Goal: Transaction & Acquisition: Purchase product/service

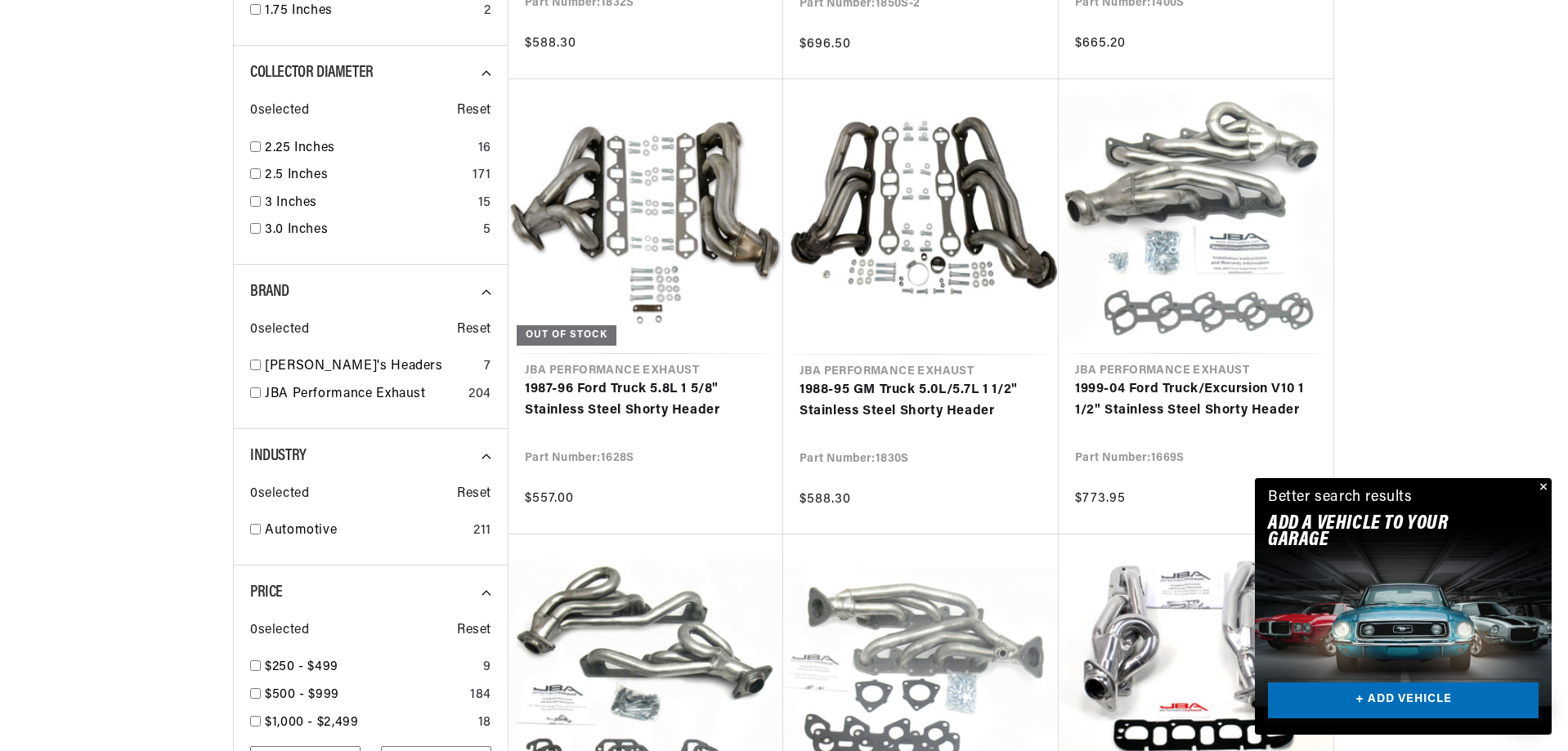
click at [1409, 696] on link "+ ADD VEHICLE" at bounding box center [1403, 700] width 271 height 36
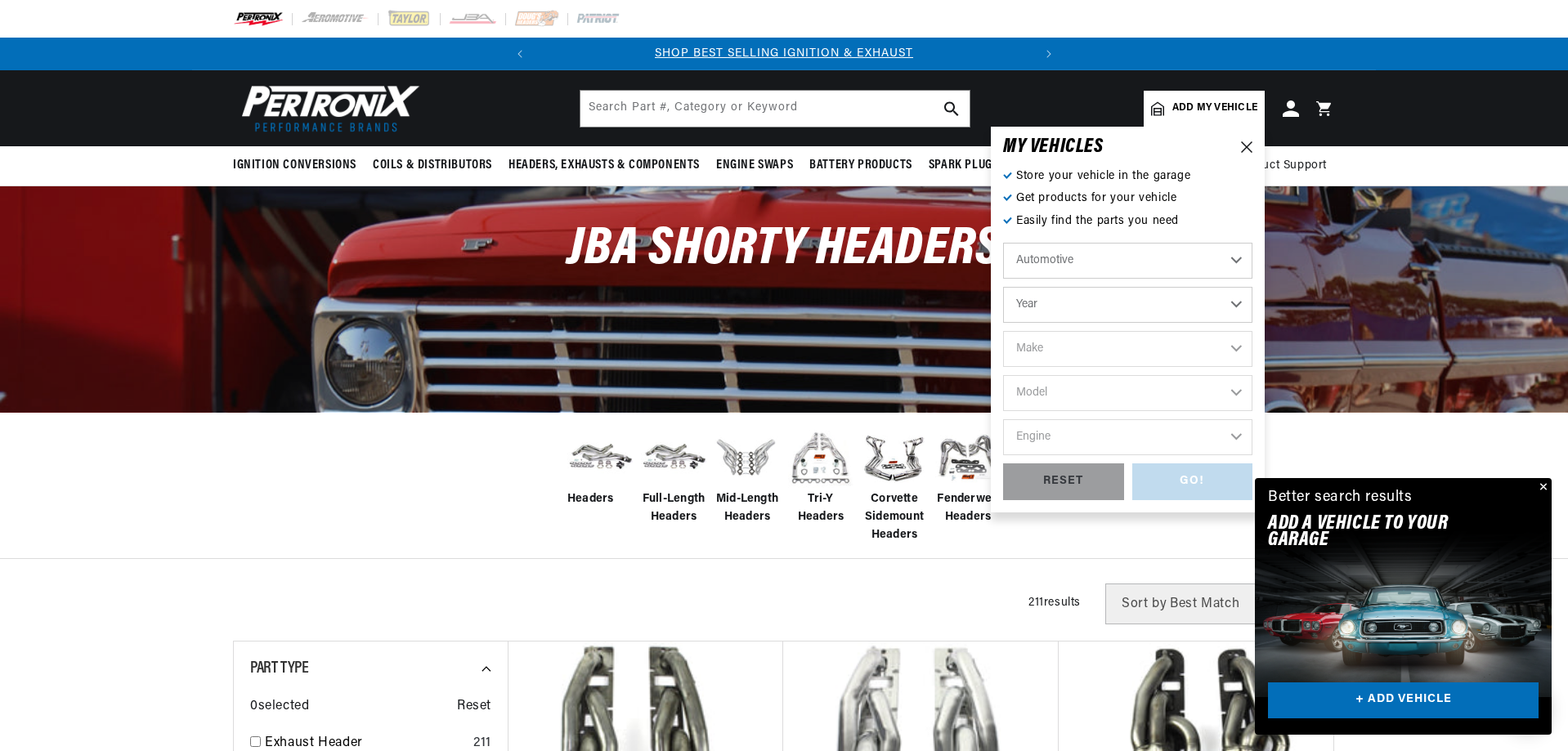
click at [1095, 307] on select "Year [DATE] 2025 2024 2023 2022 2021 2020 2019 2018 2017 2016 2015 2014 2013 20…" at bounding box center [1127, 304] width 250 height 36
select select "1986"
click at [1003, 287] on select "Year [DATE] 2025 2024 2023 2022 2021 2020 2019 2018 2017 2016 2015 2014 2013 20…" at bounding box center [1127, 304] width 250 height 36
select select "1986"
click at [1105, 353] on select "Make American Motors Bentley Buick Cadillac Chevrolet Chrysler Dodge Excalibur …" at bounding box center [1127, 348] width 250 height 36
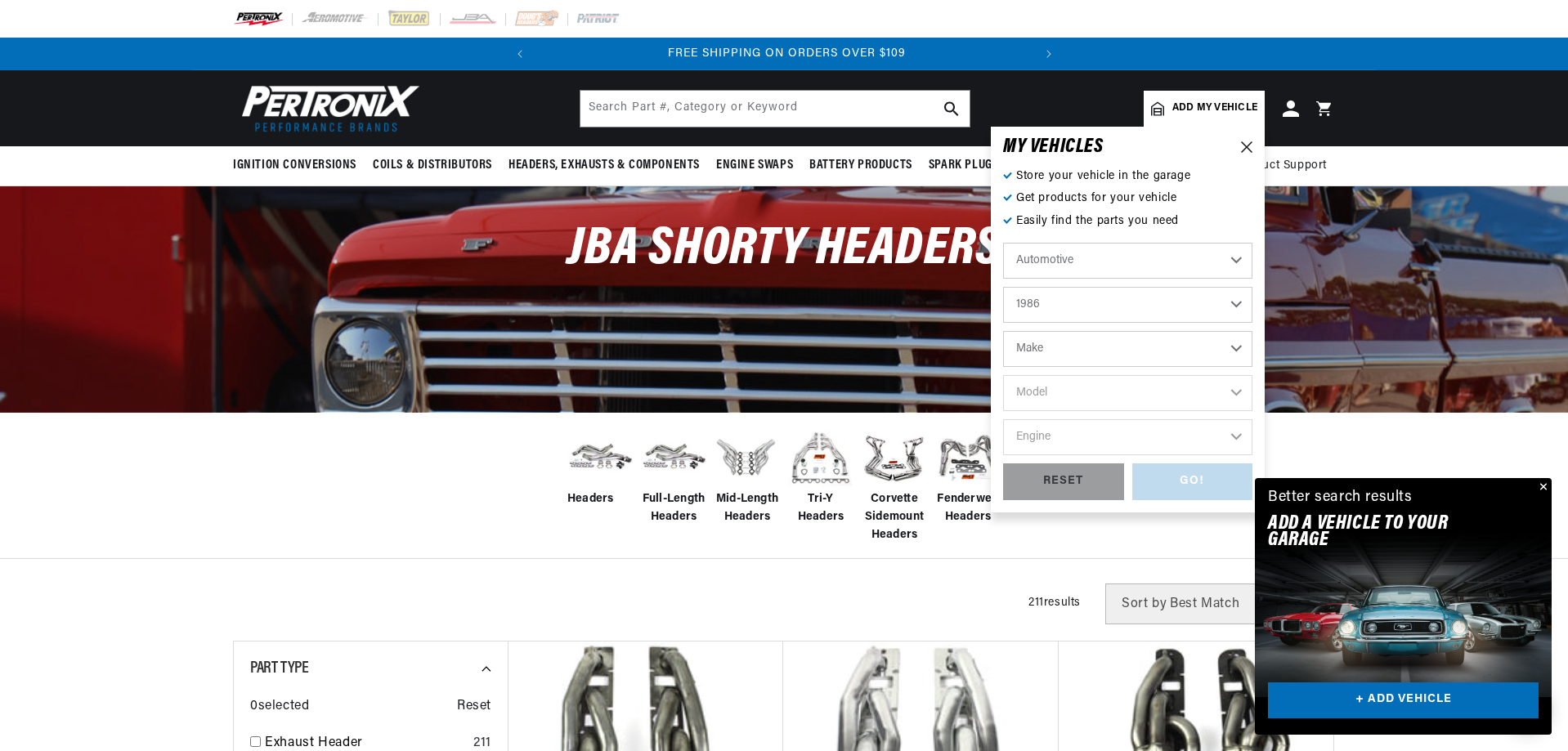
scroll to position [0, 495]
select select "Ford"
click at [1003, 331] on select "Make American Motors Bentley Buick Cadillac Chevrolet Chrysler Dodge Excalibur …" at bounding box center [1127, 348] width 250 height 36
select select "Ford"
click at [1084, 393] on select "Model Bronco Bronco II E-150 Econoline E-150 Econoline Club Wagon E-250 Econoli…" at bounding box center [1127, 392] width 250 height 36
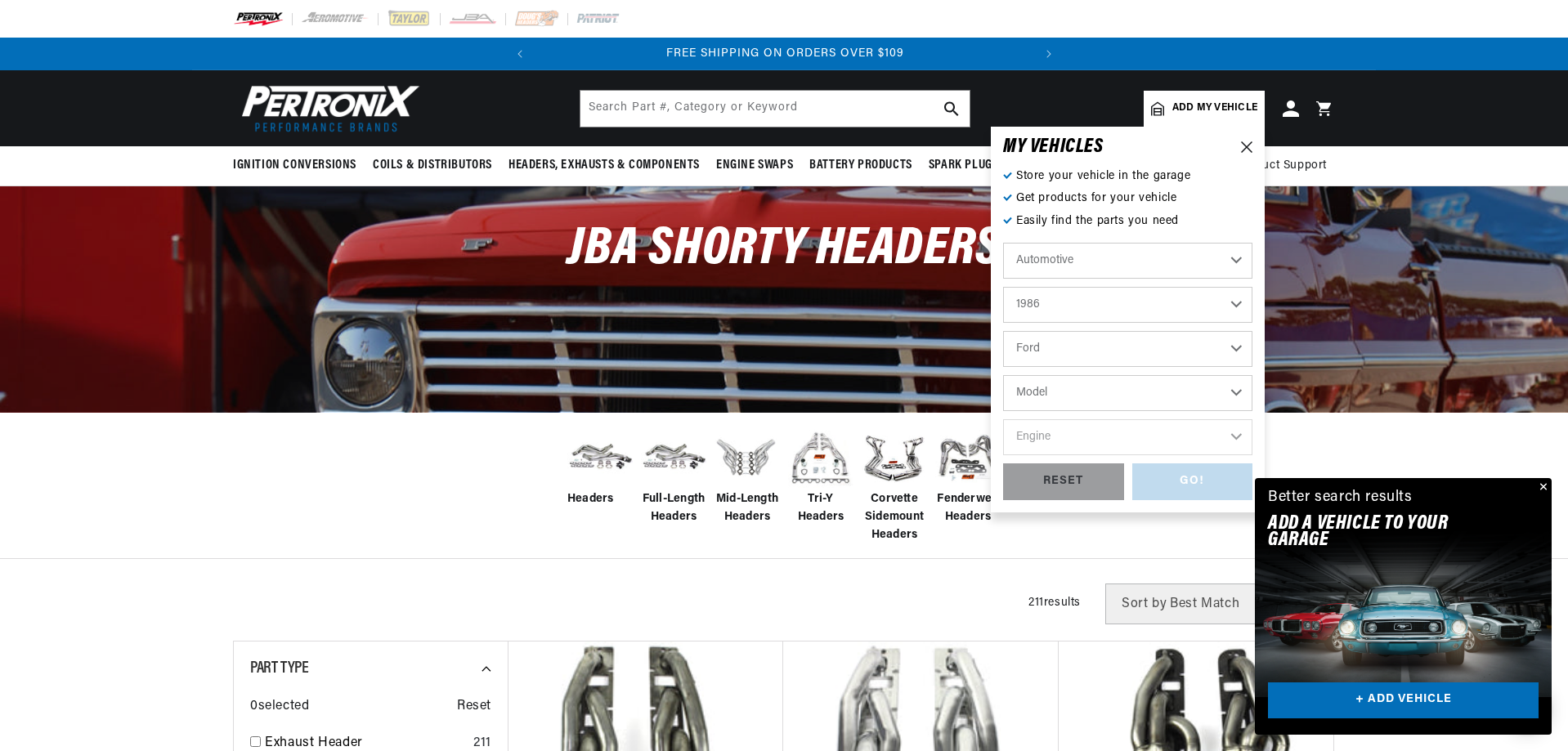
select select "E-150-Econoline"
click at [1003, 375] on select "Model Bronco Bronco II E-150 Econoline E-150 Econoline Club Wagon E-250 Econoli…" at bounding box center [1127, 392] width 250 height 36
select select "E-150-Econoline"
click at [1104, 442] on select "Engine 4.9L 5.0L 5.8L" at bounding box center [1127, 437] width 250 height 36
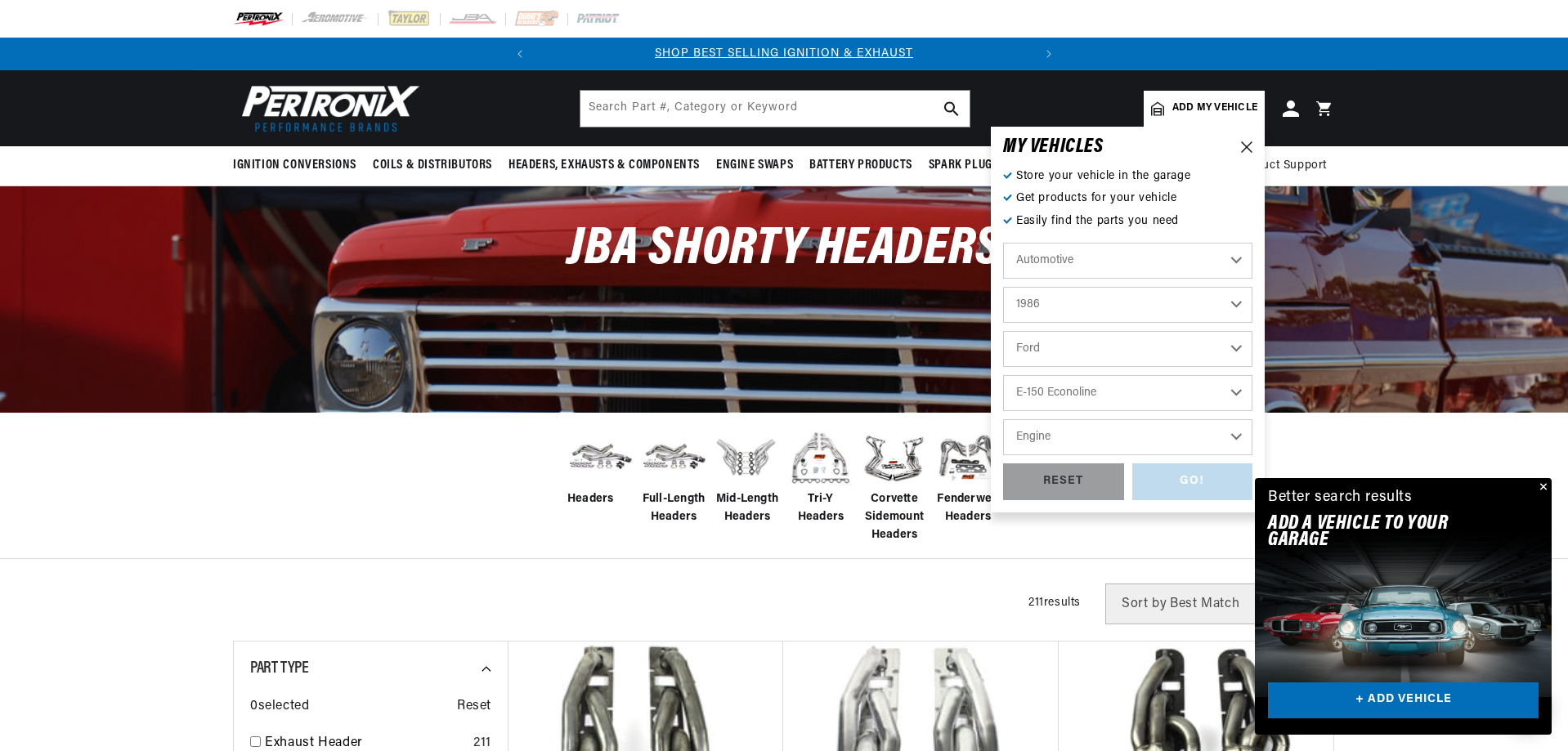
select select "5.0L"
click at [1003, 419] on select "Engine 4.9L 5.0L 5.8L" at bounding box center [1127, 437] width 250 height 36
select select "5.0L"
click at [1178, 485] on div "GO!" at bounding box center [1192, 481] width 121 height 36
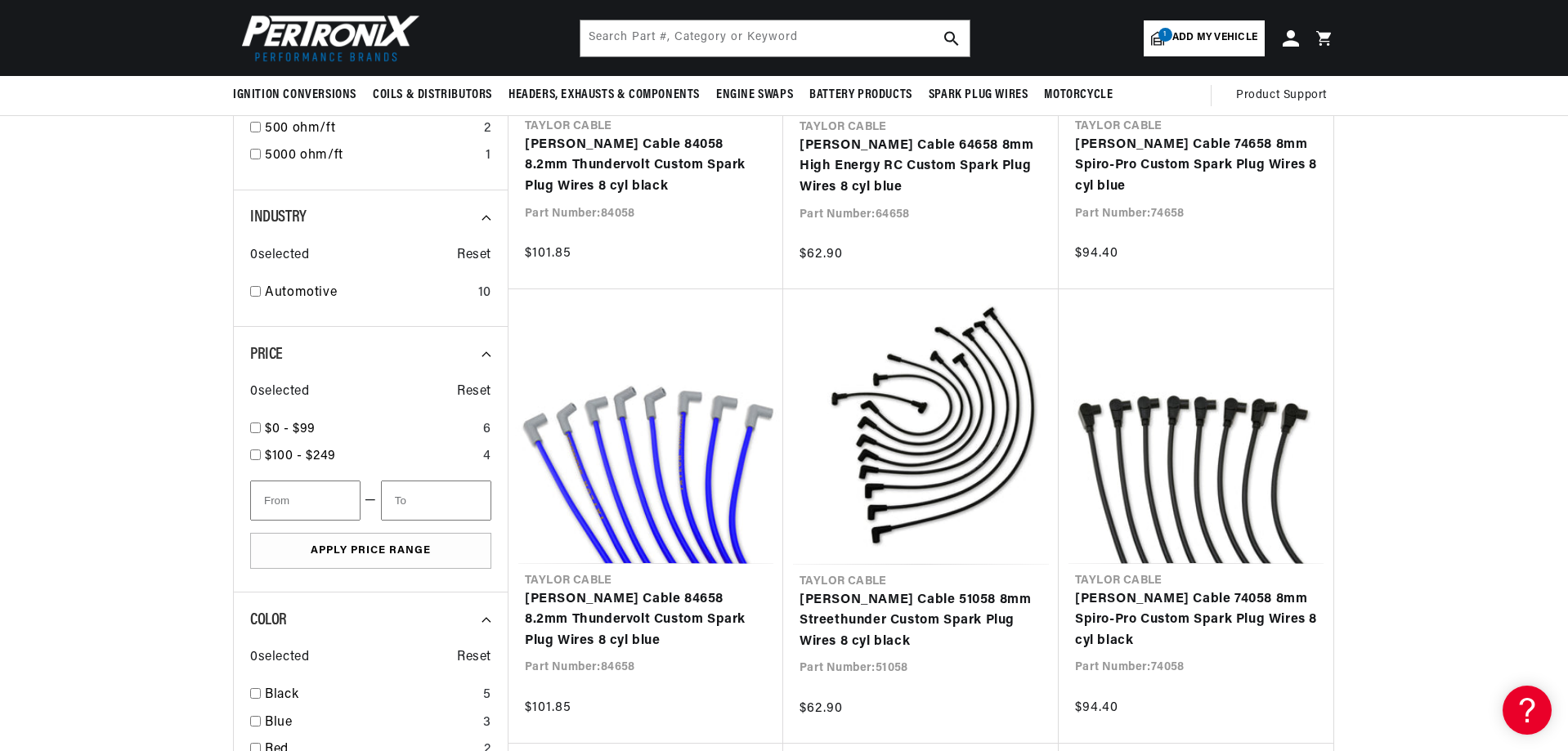
scroll to position [408, 0]
